Goal: Navigation & Orientation: Find specific page/section

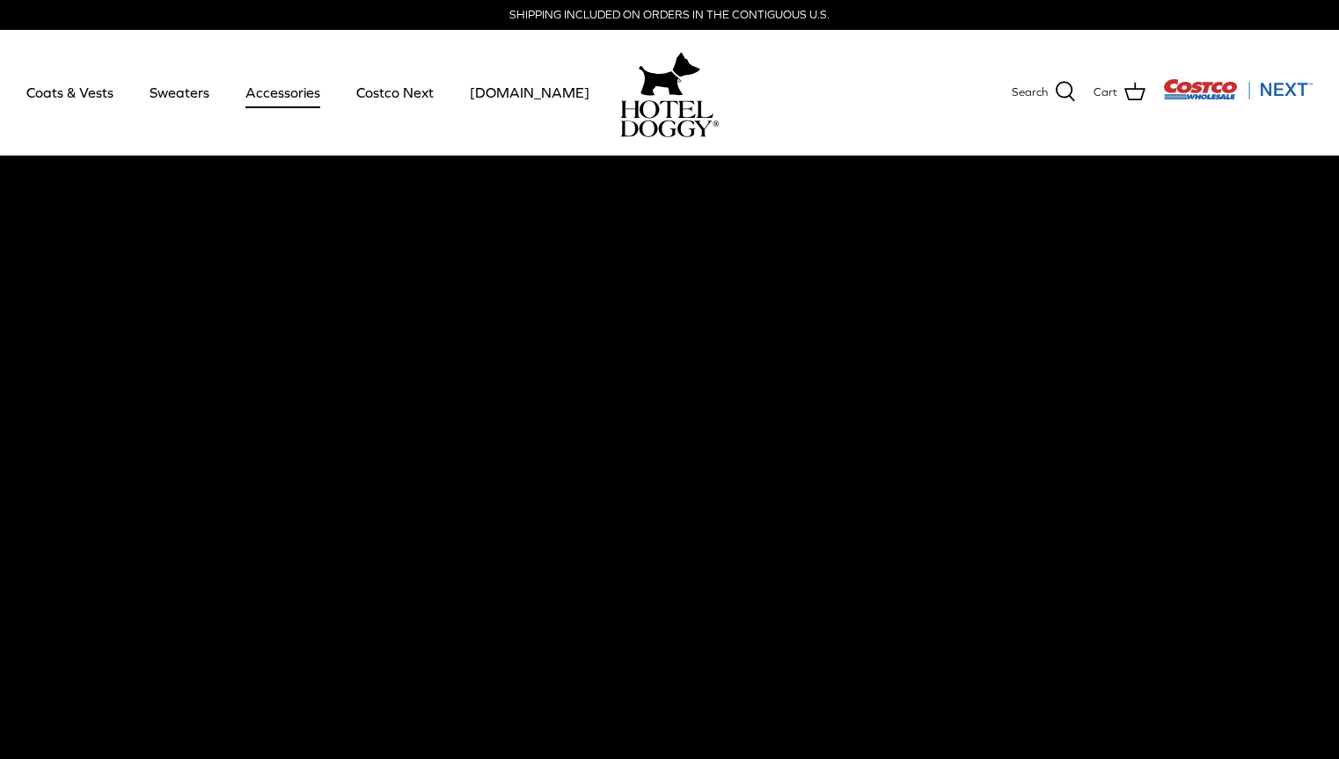
click at [302, 91] on link "Accessories" at bounding box center [283, 92] width 106 height 60
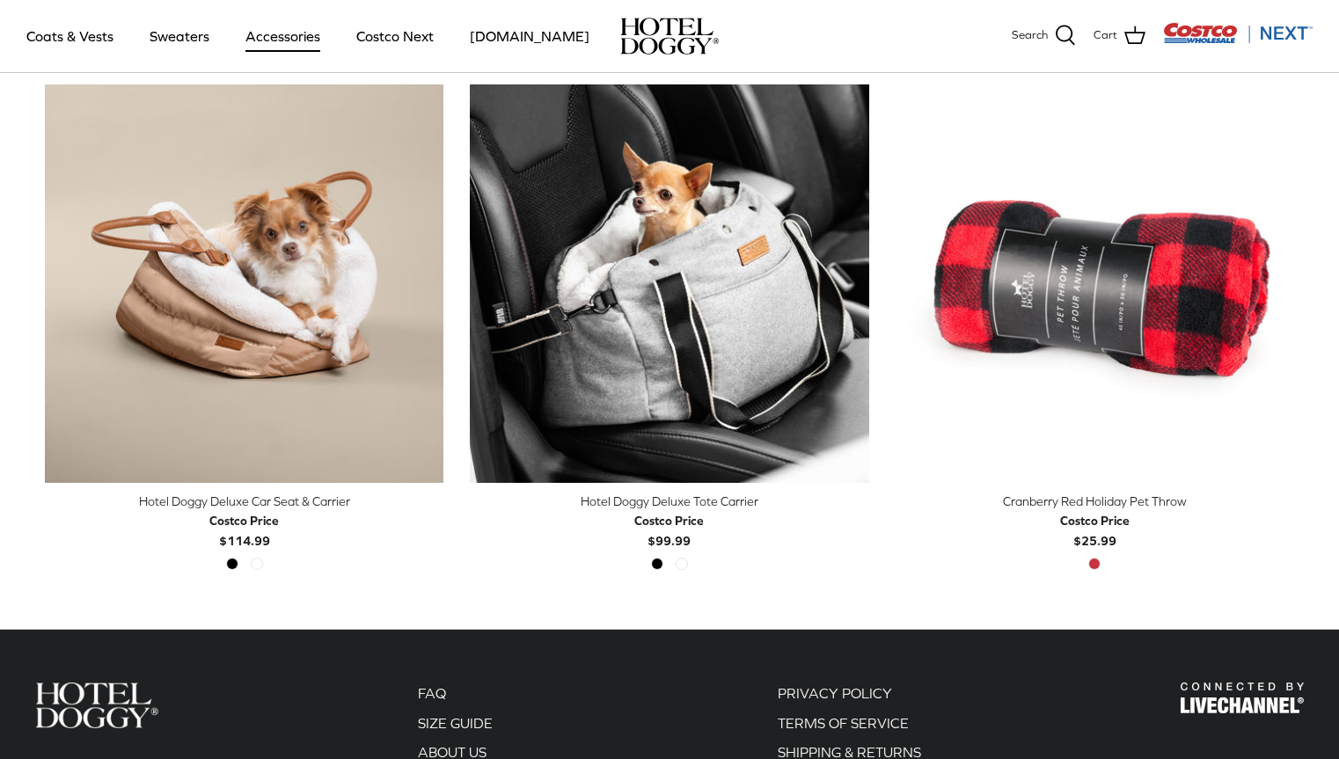
scroll to position [696, 0]
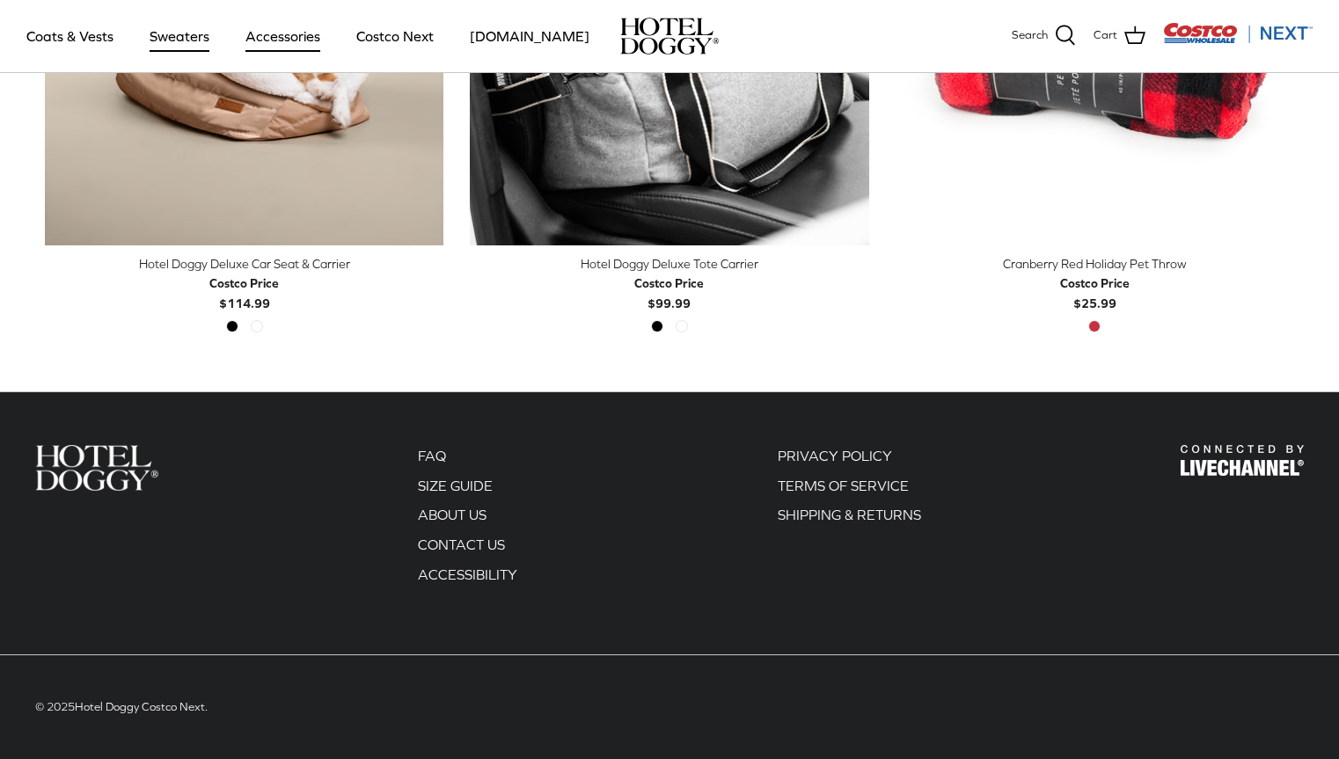
click at [166, 39] on link "Sweaters" at bounding box center [180, 36] width 92 height 60
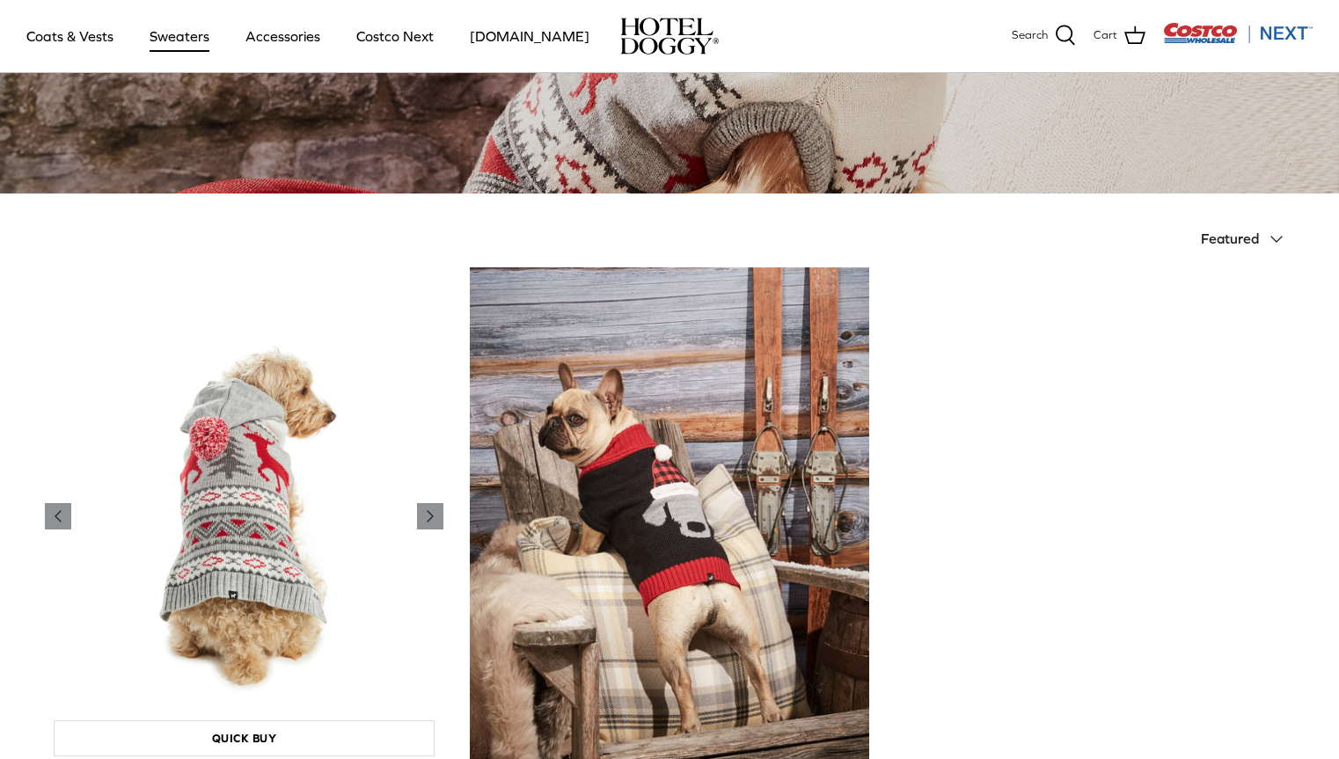
scroll to position [460, 0]
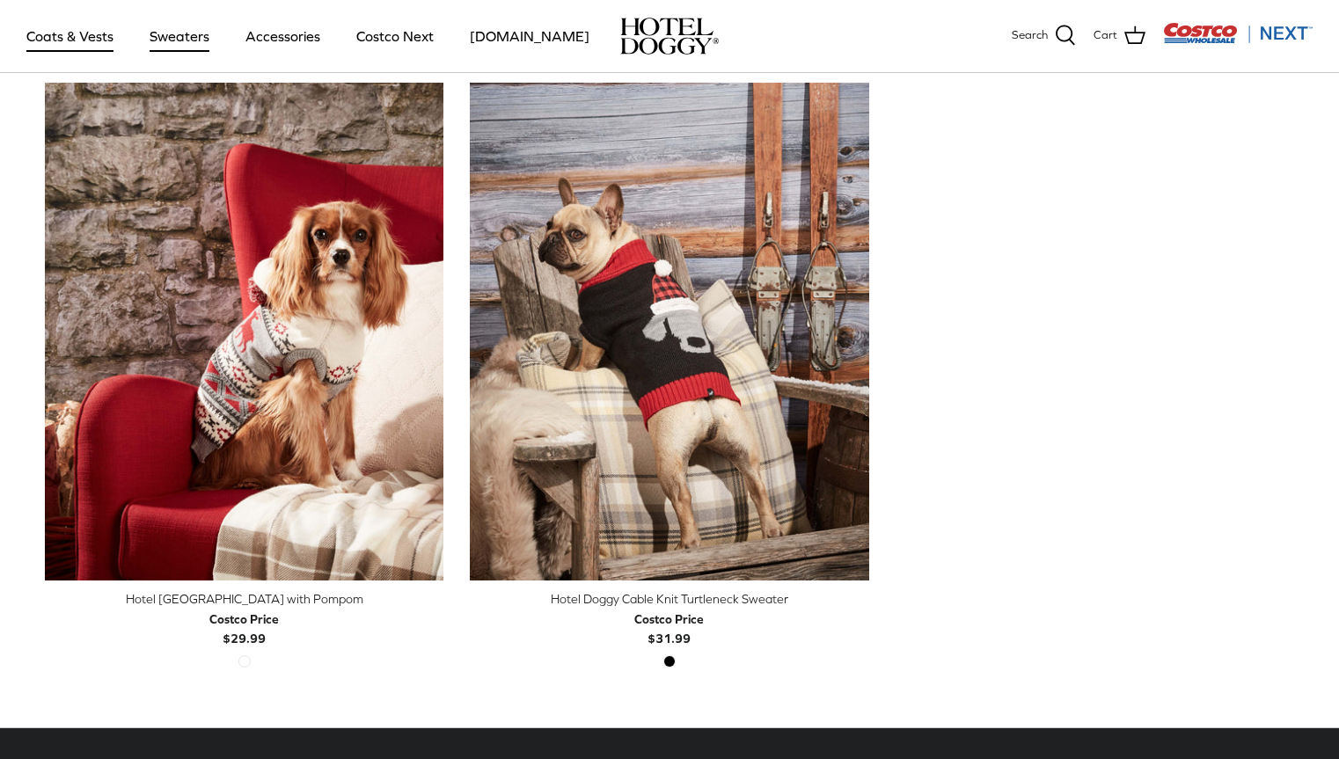
click at [97, 46] on link "Coats & Vests" at bounding box center [70, 36] width 119 height 60
